Goal: Navigation & Orientation: Find specific page/section

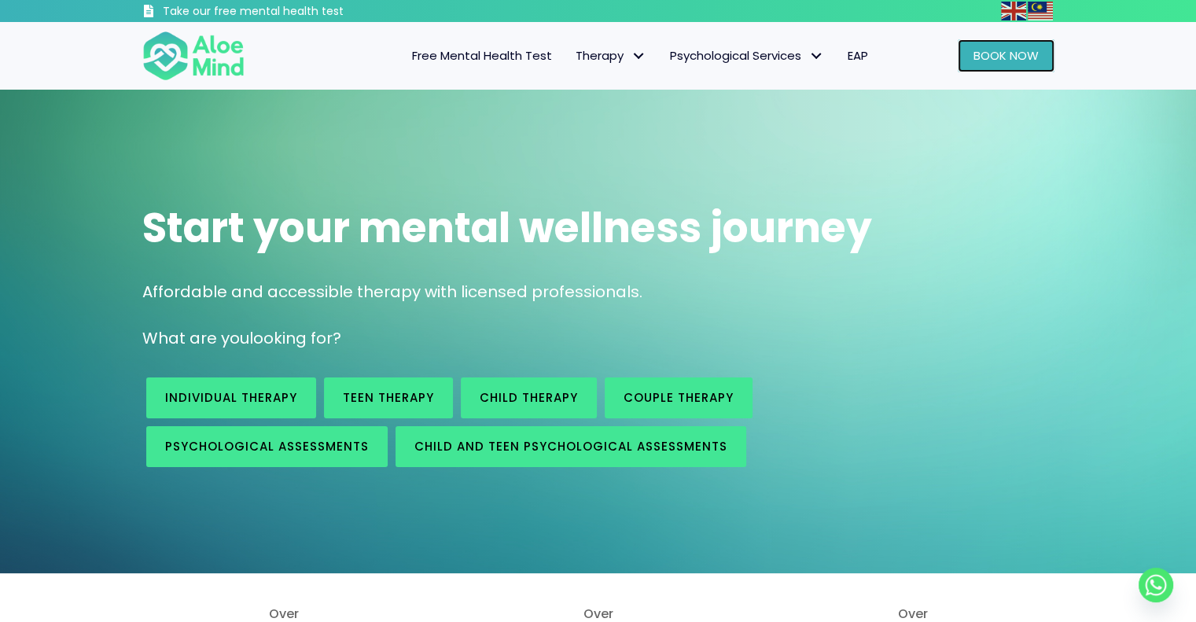
click at [982, 53] on span "Book Now" at bounding box center [1006, 55] width 65 height 17
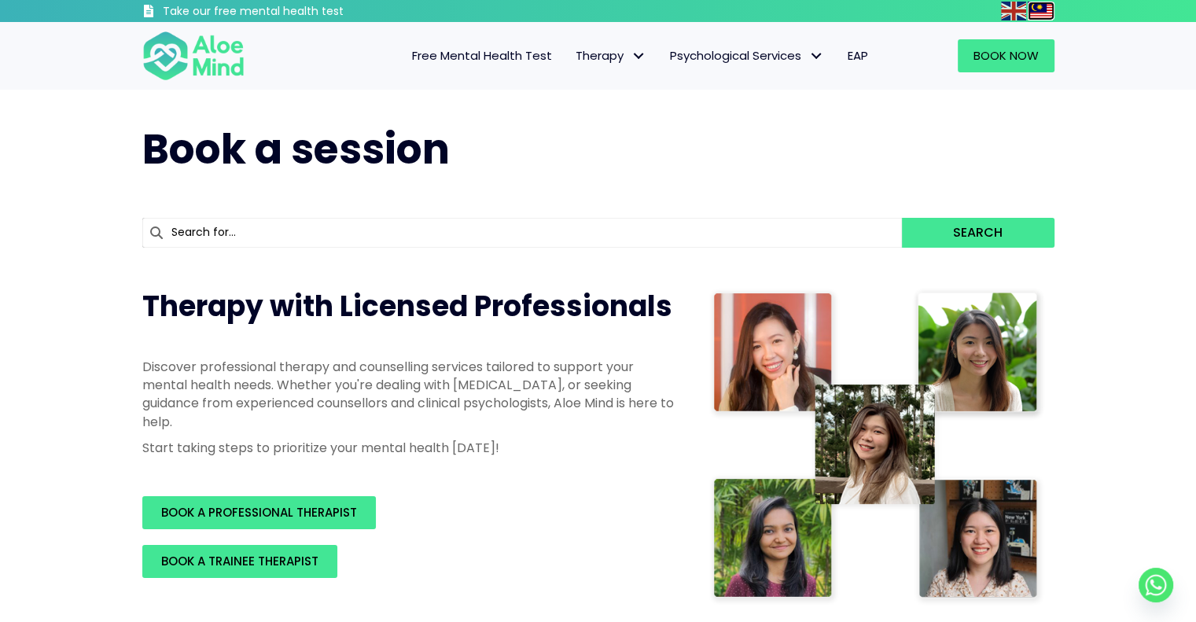
click at [1042, 6] on img at bounding box center [1040, 11] width 25 height 19
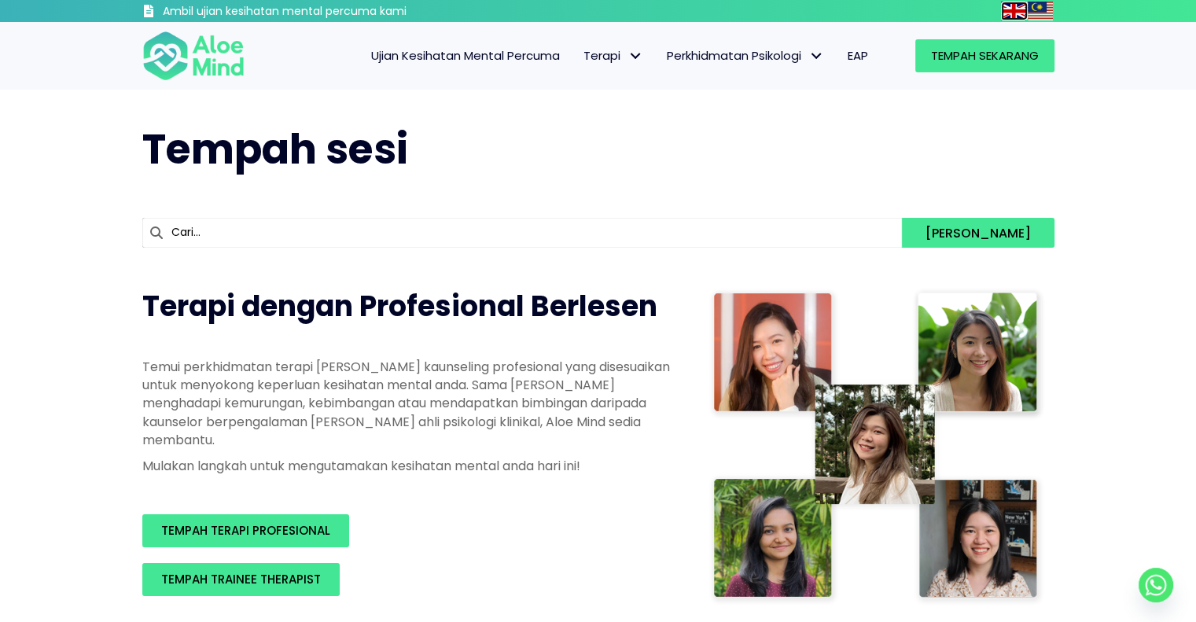
click at [1023, 10] on img at bounding box center [1013, 11] width 25 height 19
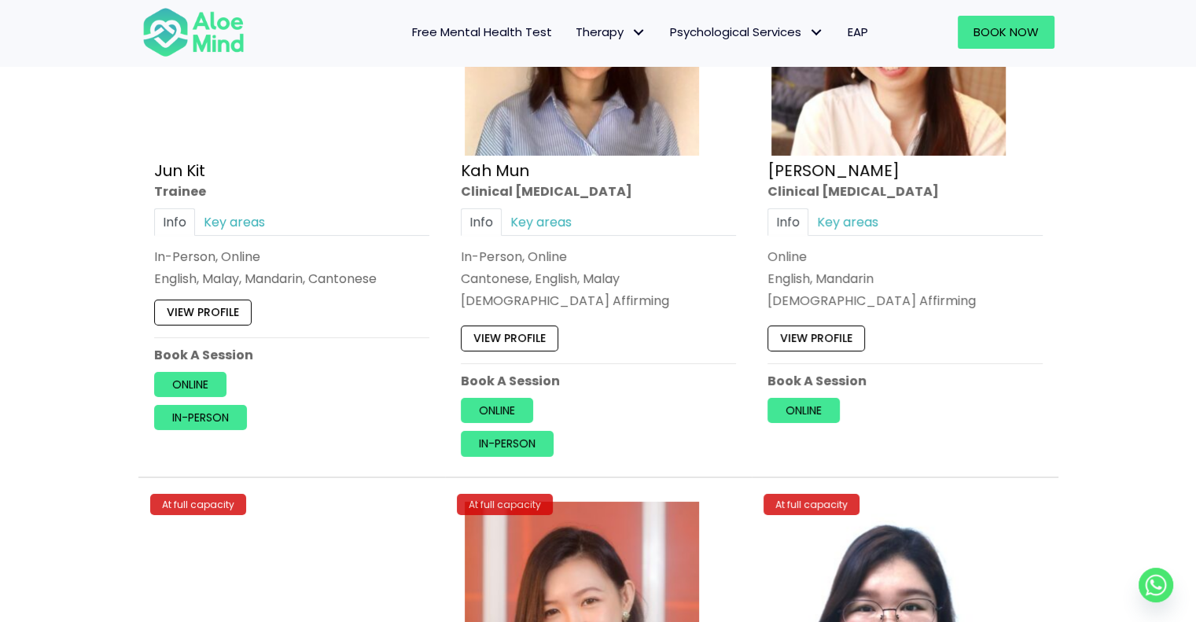
scroll to position [5548, 0]
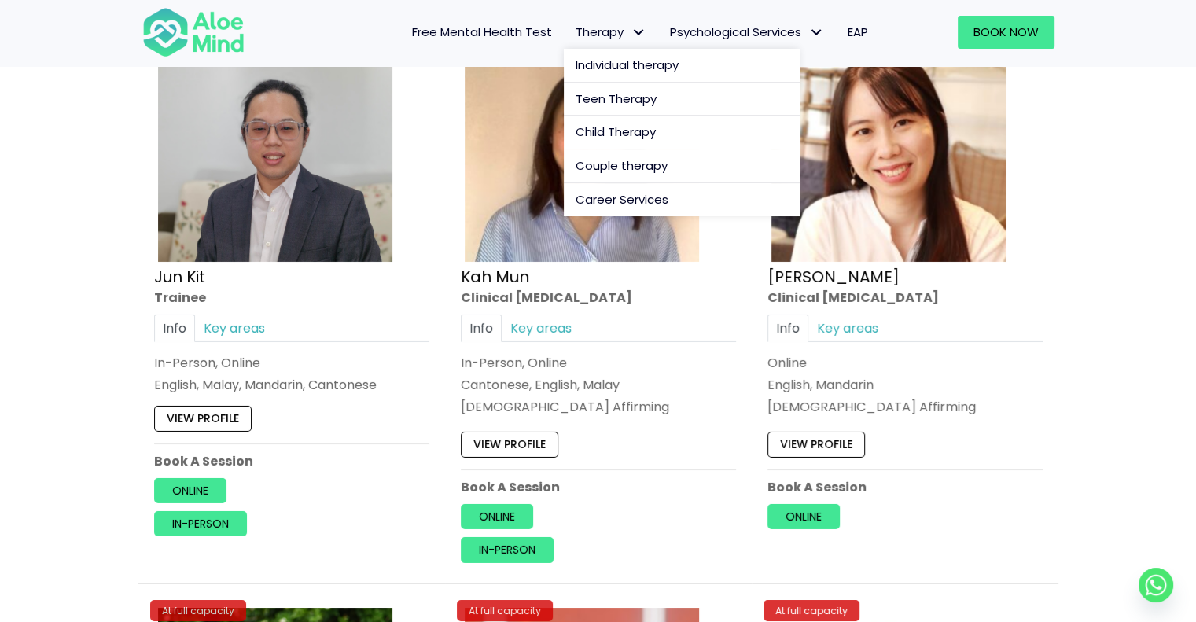
click at [628, 31] on span "Therapy: submenu" at bounding box center [639, 32] width 23 height 23
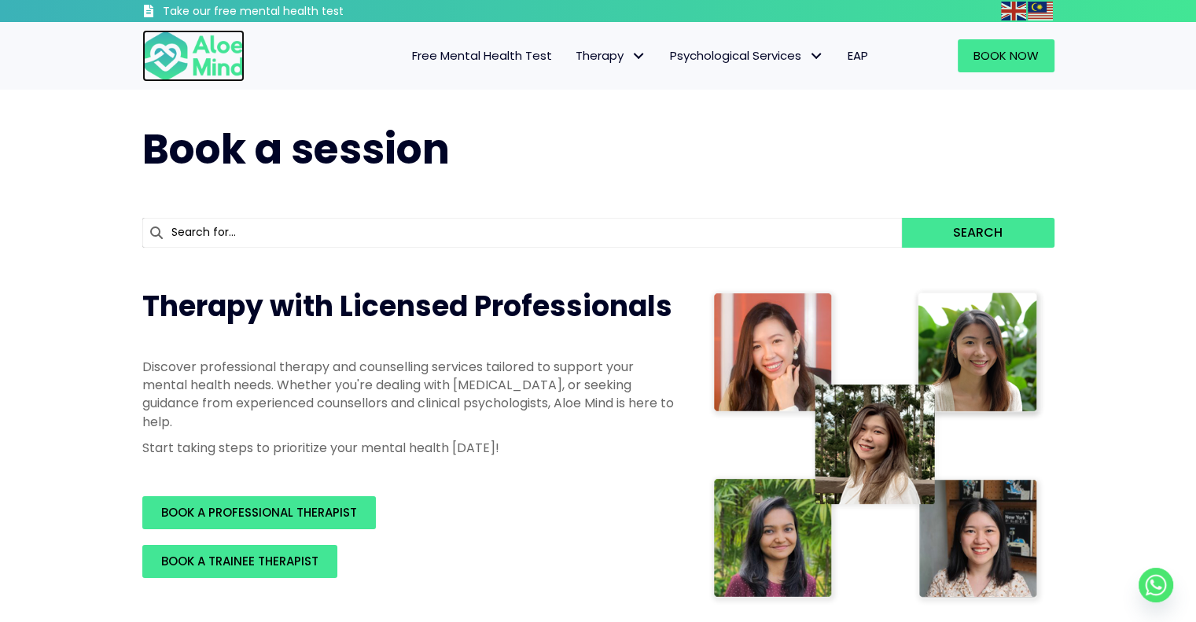
click at [164, 50] on img at bounding box center [193, 56] width 102 height 52
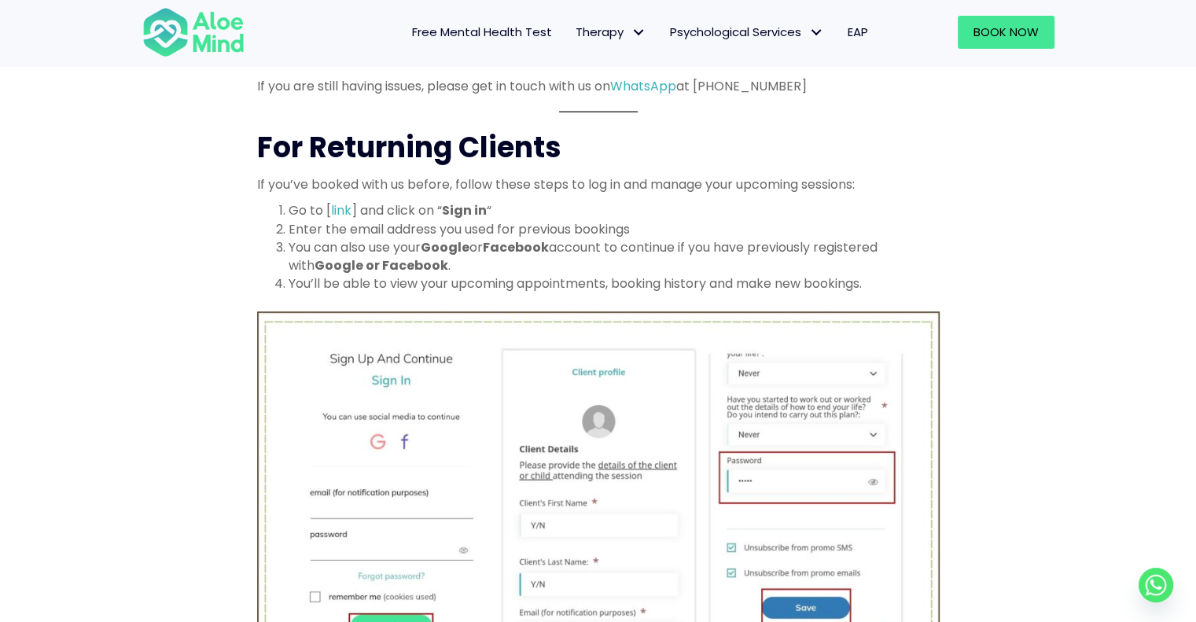
scroll to position [708, 0]
click at [338, 212] on link "link" at bounding box center [341, 210] width 20 height 18
